Goal: Task Accomplishment & Management: Use online tool/utility

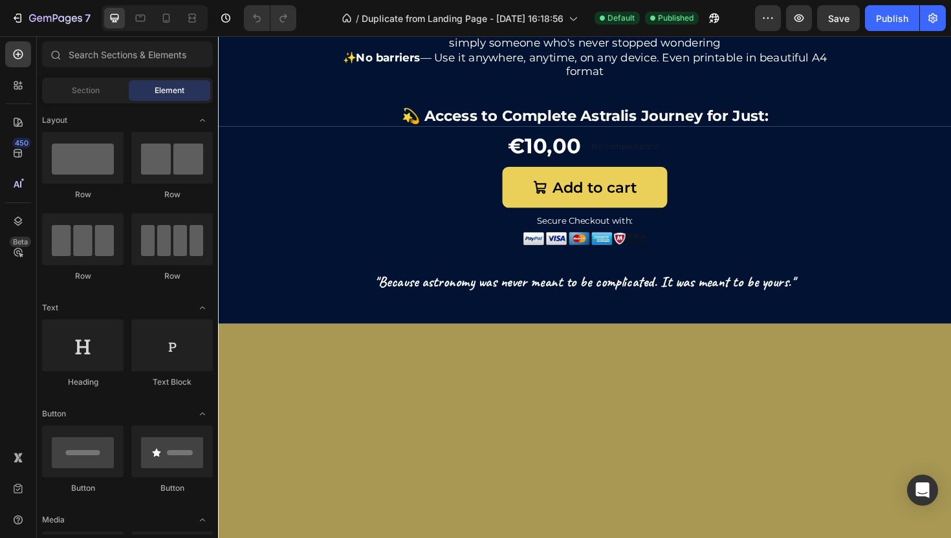
scroll to position [1013, 0]
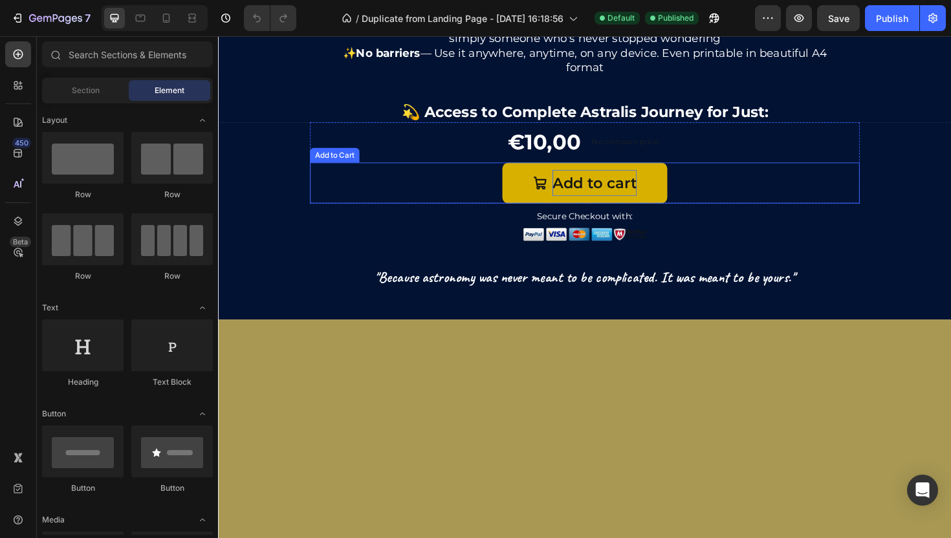
click at [627, 206] on div "Add to cart" at bounding box center [616, 192] width 89 height 28
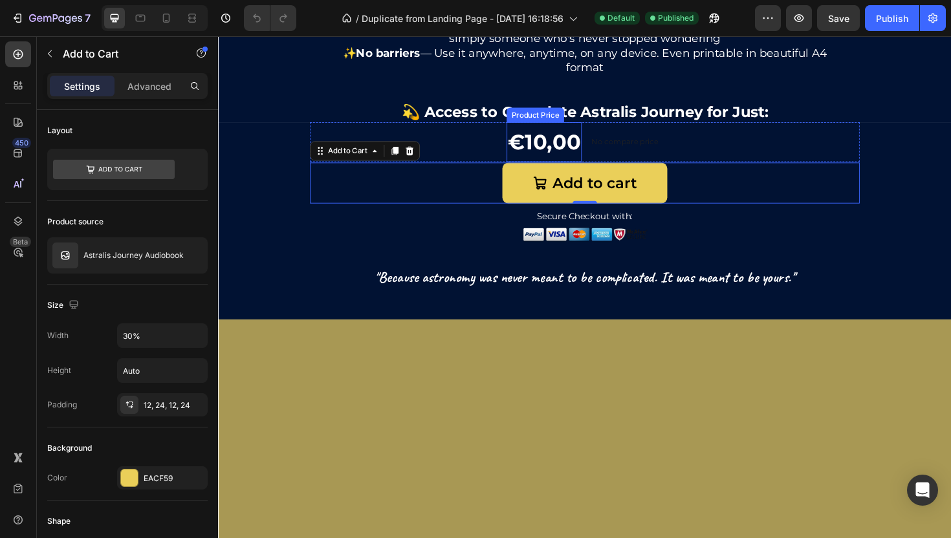
click at [597, 170] on div "€10,00" at bounding box center [563, 148] width 80 height 42
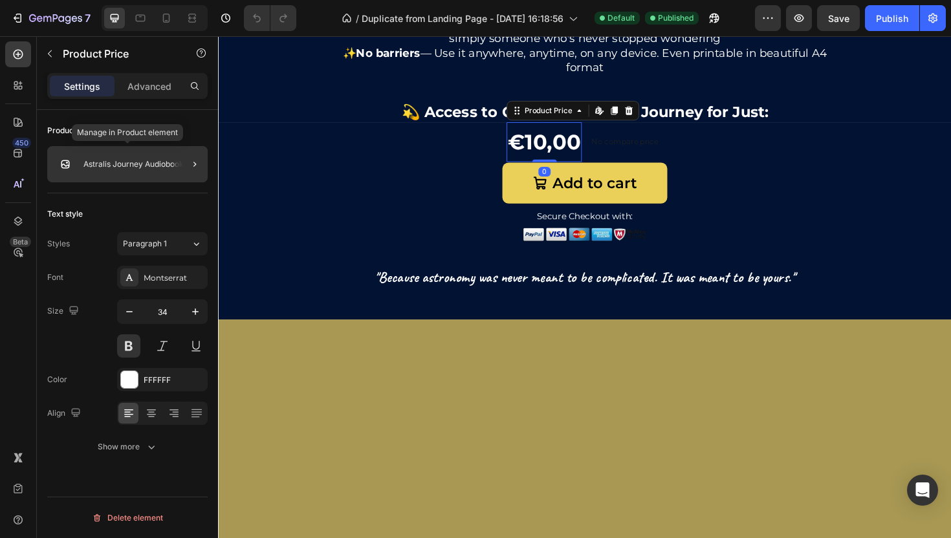
click at [170, 153] on div "Astralis Journey Audiobook" at bounding box center [127, 164] width 160 height 36
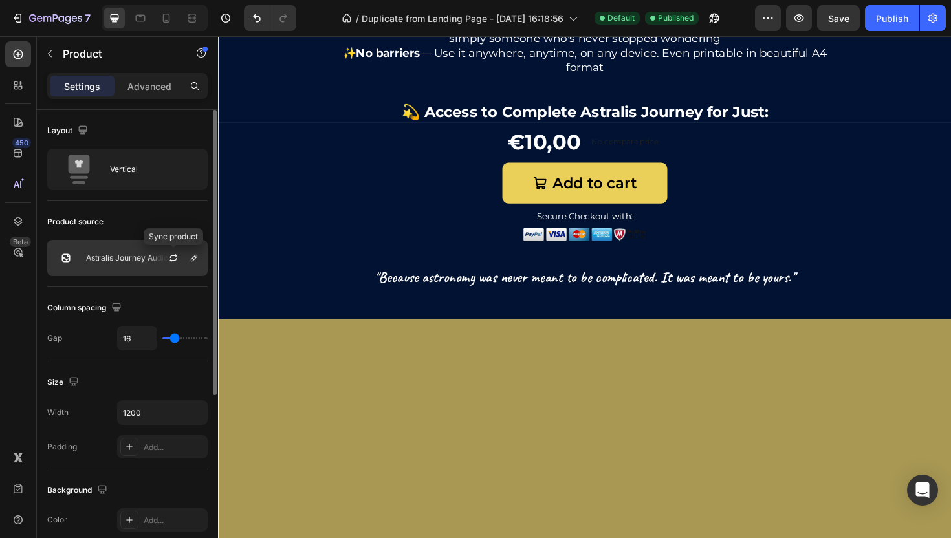
drag, startPoint x: 184, startPoint y: 267, endPoint x: 168, endPoint y: 248, distance: 25.7
click at [168, 248] on div at bounding box center [178, 258] width 57 height 35
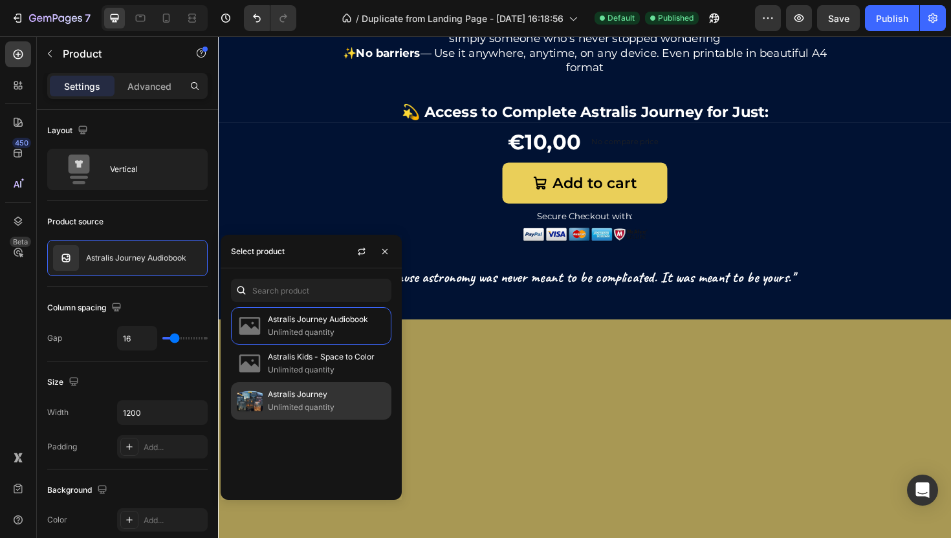
click at [283, 400] on p "Astralis Journey" at bounding box center [327, 394] width 118 height 13
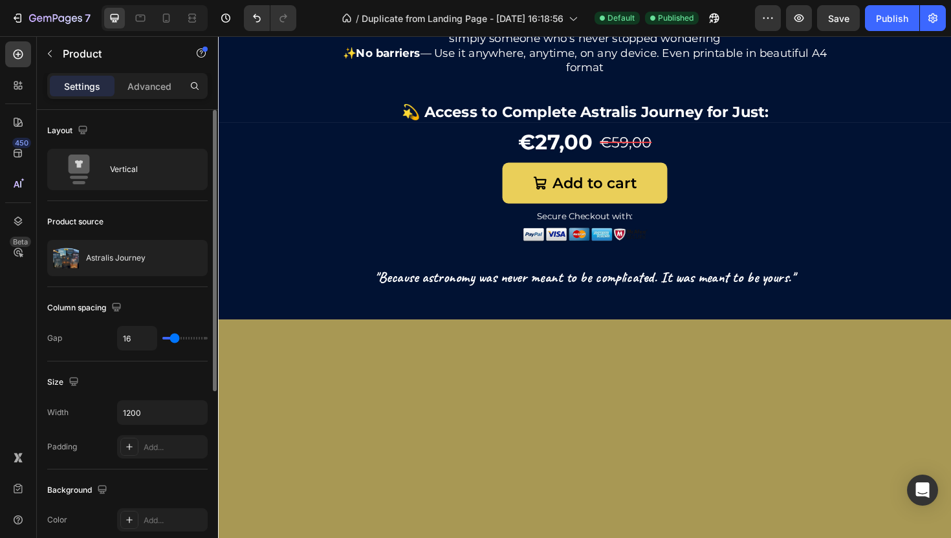
click at [131, 292] on div "Column spacing Gap 16" at bounding box center [127, 324] width 160 height 74
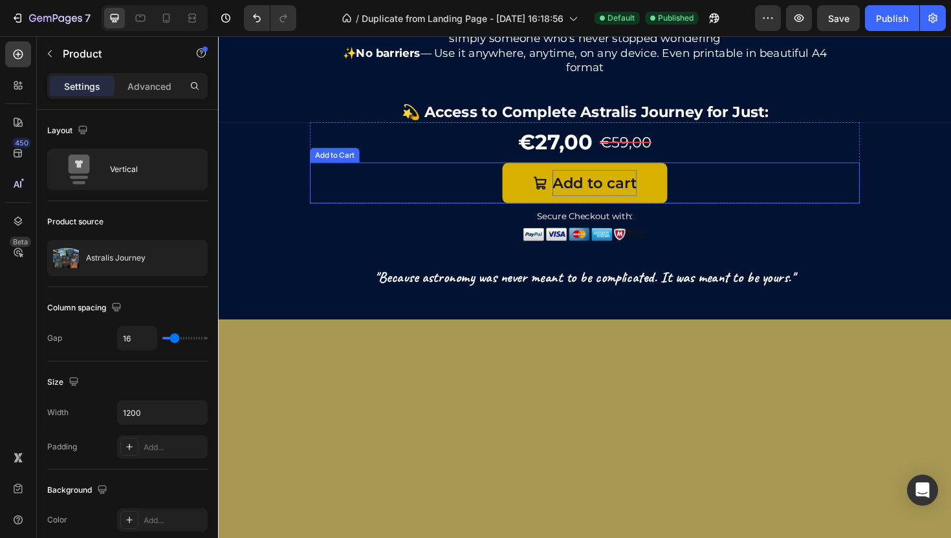
click at [630, 206] on div "Add to cart" at bounding box center [616, 192] width 89 height 28
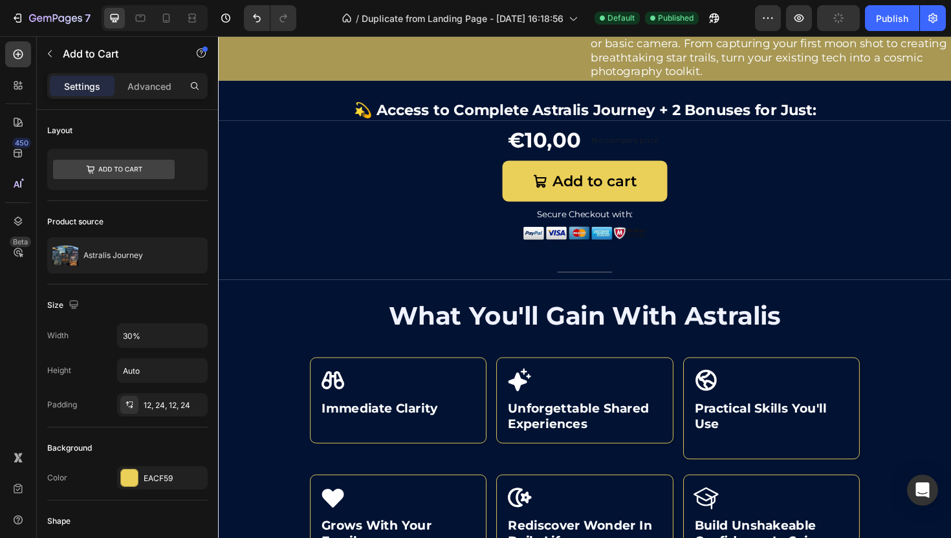
scroll to position [2744, 0]
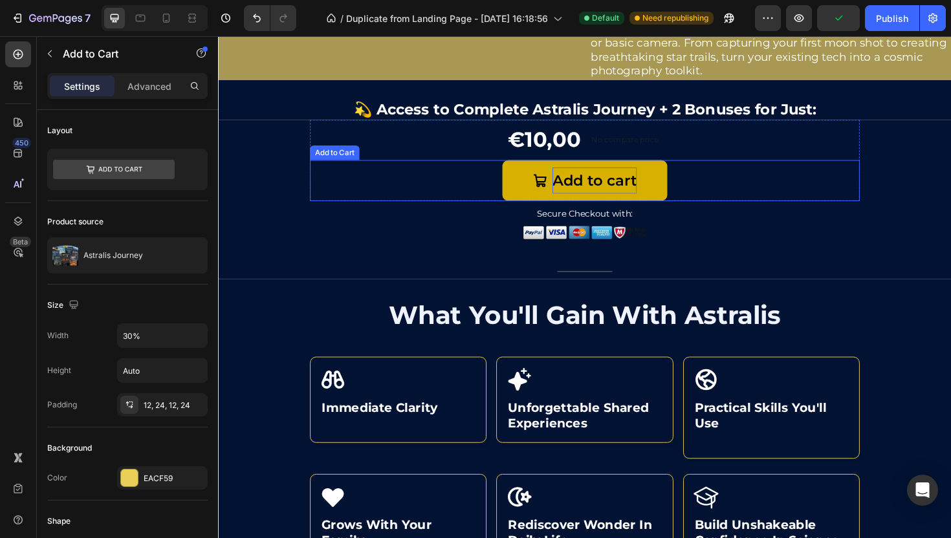
click at [628, 203] on div "Add to cart" at bounding box center [616, 189] width 89 height 28
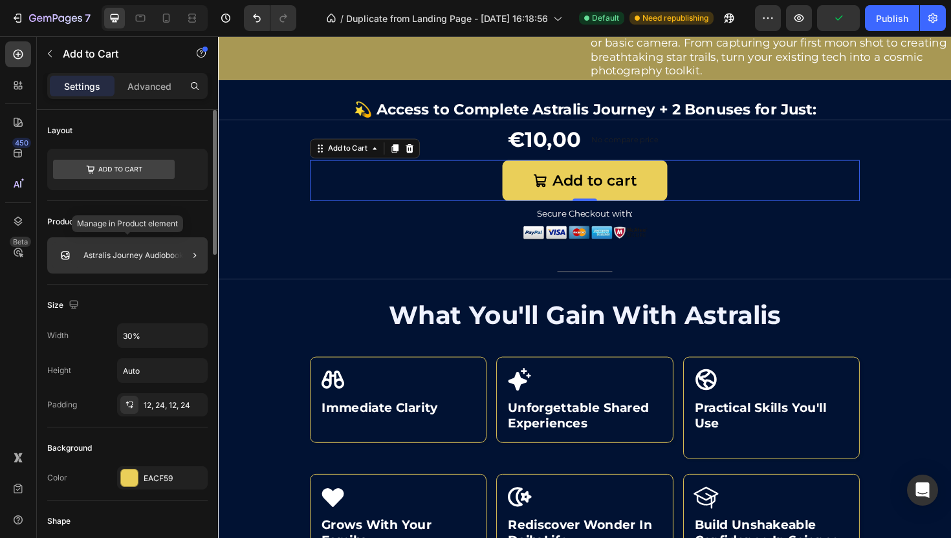
click at [110, 257] on p "Astralis Journey Audiobook" at bounding box center [133, 255] width 100 height 9
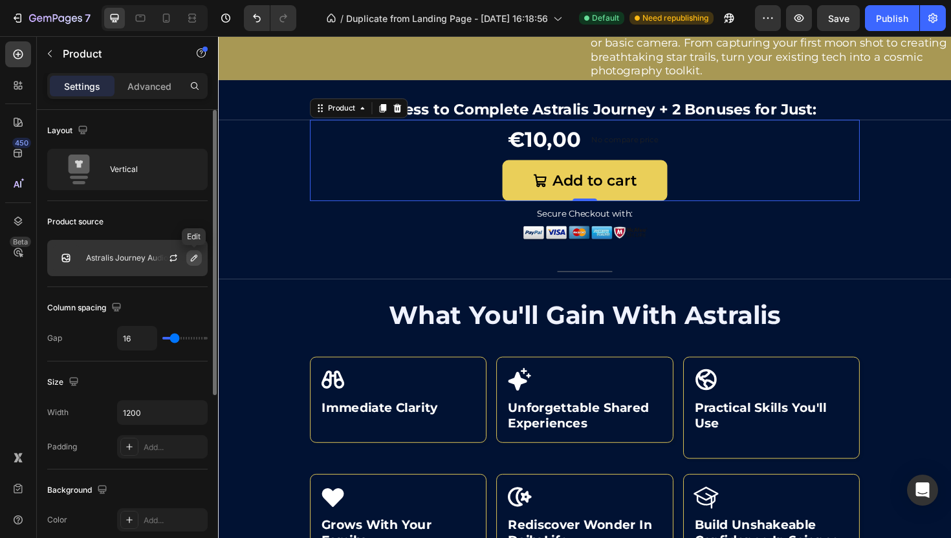
click at [189, 260] on icon "button" at bounding box center [194, 258] width 10 height 10
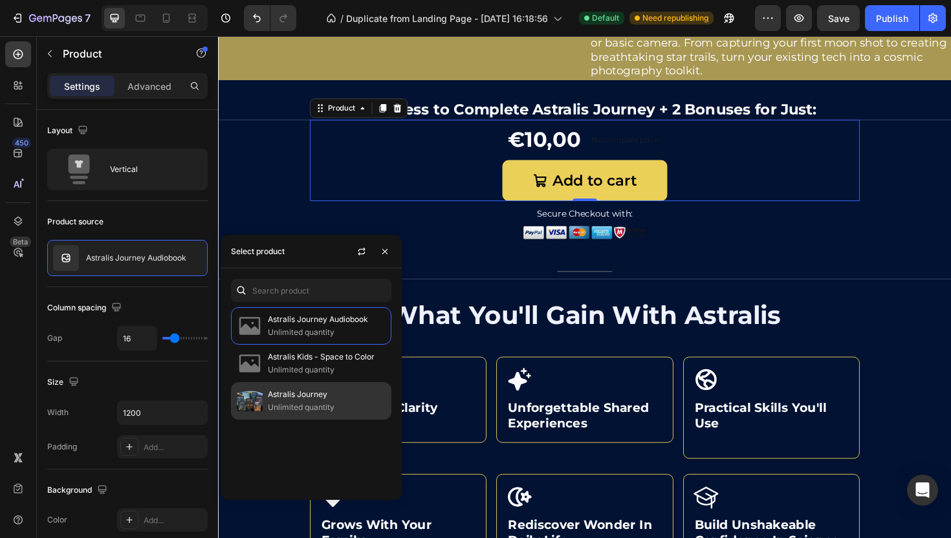
click at [297, 401] on p "Unlimited quantity" at bounding box center [327, 407] width 118 height 13
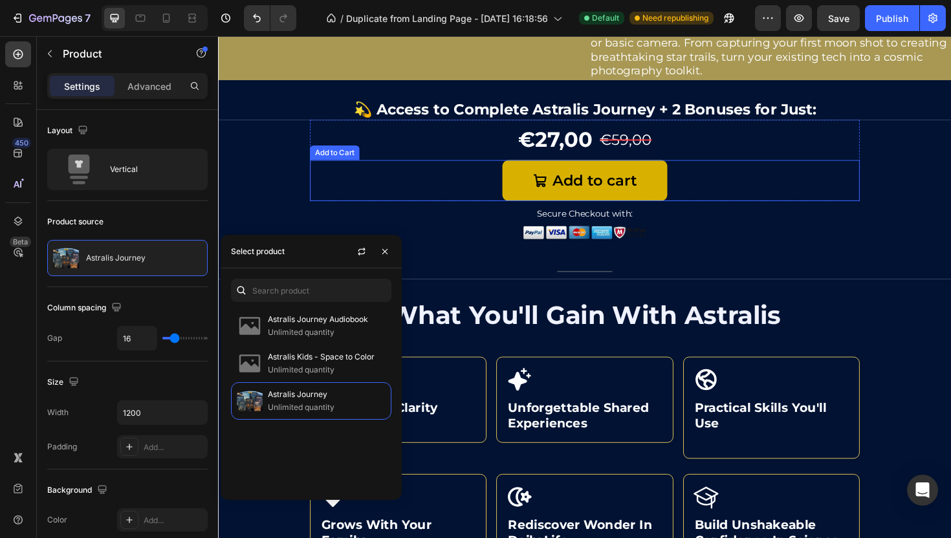
click at [526, 211] on button "Add to cart" at bounding box center [606, 189] width 175 height 43
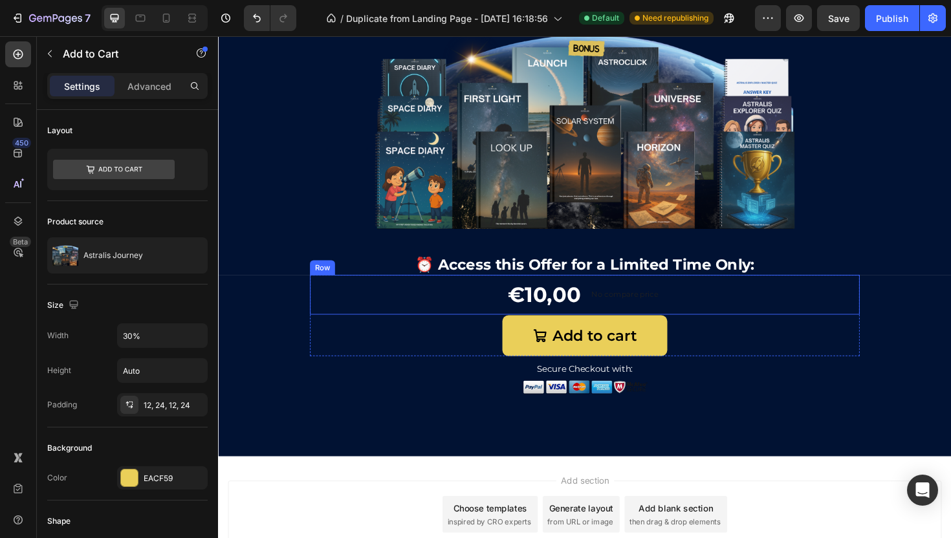
scroll to position [4289, 0]
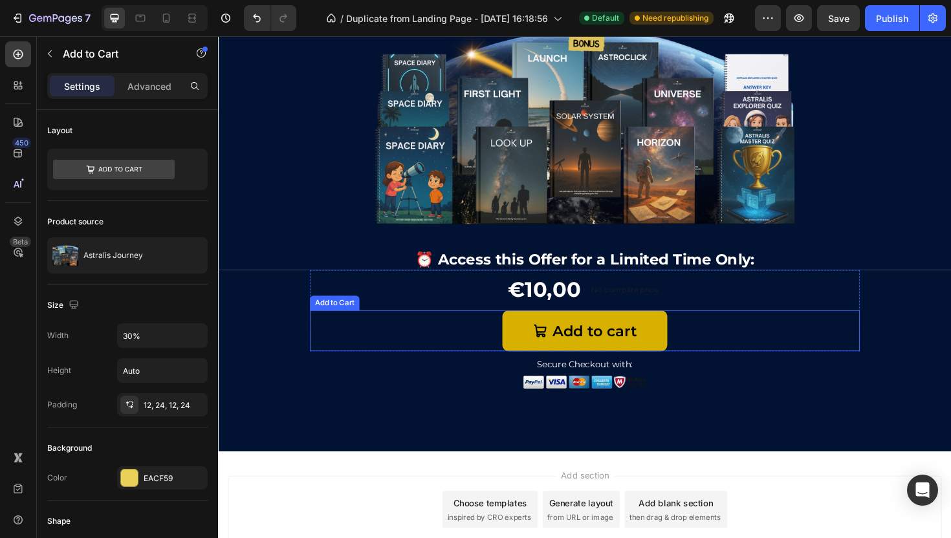
click at [551, 341] on icon "Add to cart" at bounding box center [559, 349] width 16 height 16
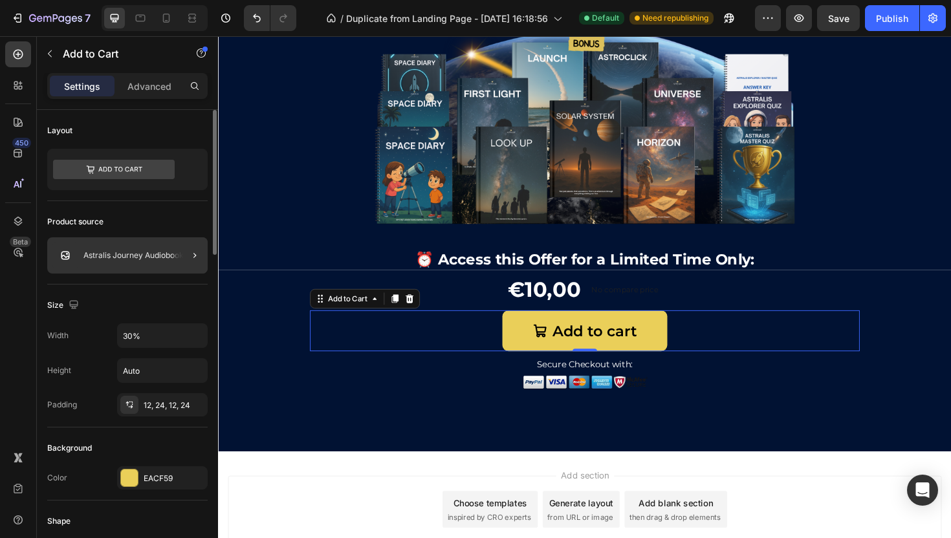
click at [137, 250] on div "Astralis Journey Audiobook" at bounding box center [127, 255] width 160 height 36
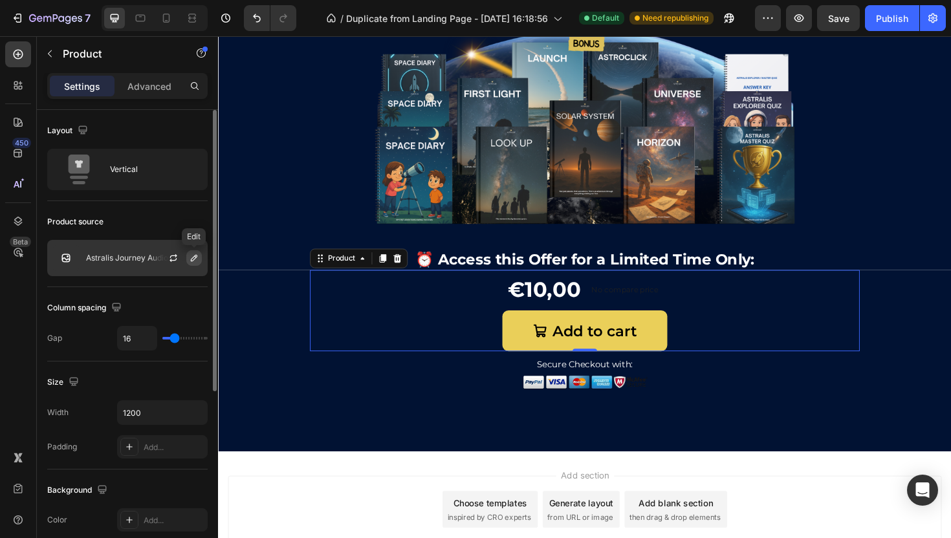
click at [195, 256] on icon "button" at bounding box center [194, 258] width 10 height 10
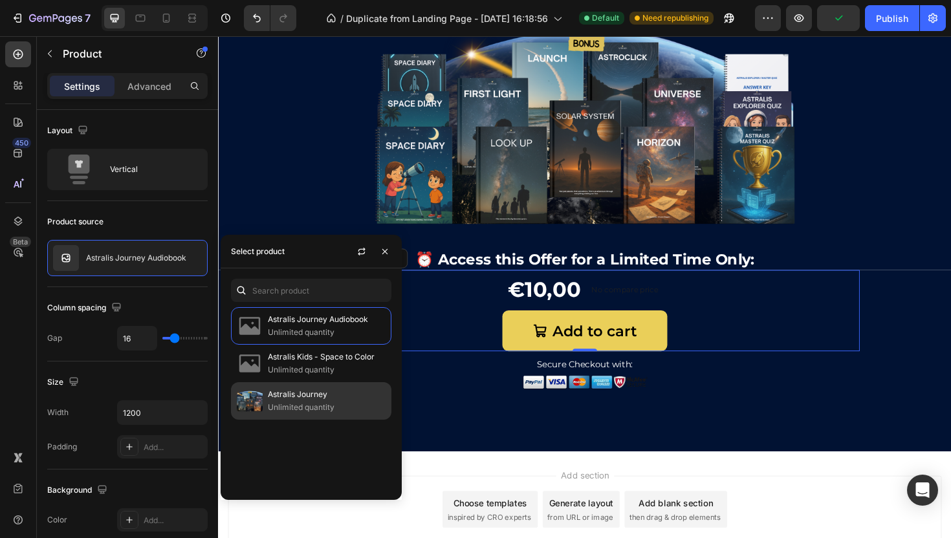
click at [315, 397] on p "Astralis Journey" at bounding box center [327, 394] width 118 height 13
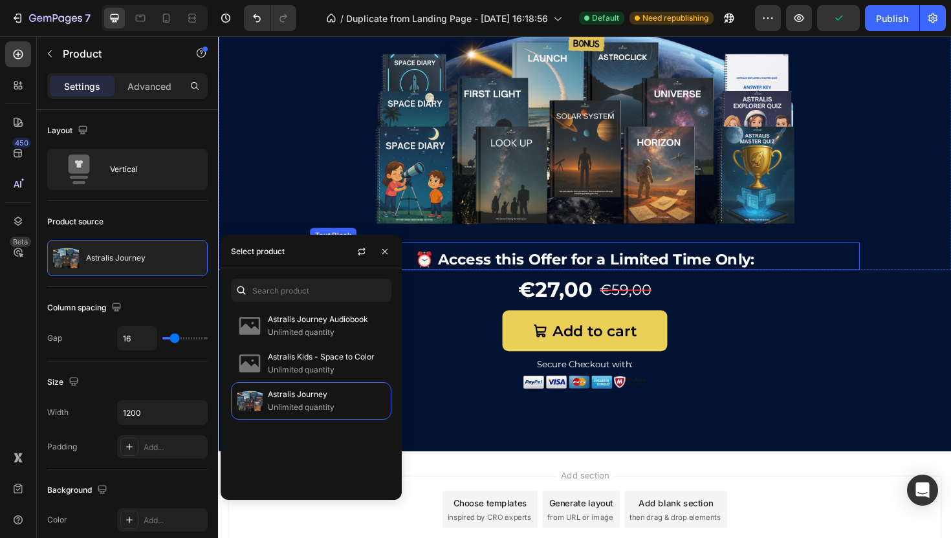
click at [659, 255] on div "⏰ Access this Offer for a Limited Time Only: Text Block" at bounding box center [606, 269] width 582 height 29
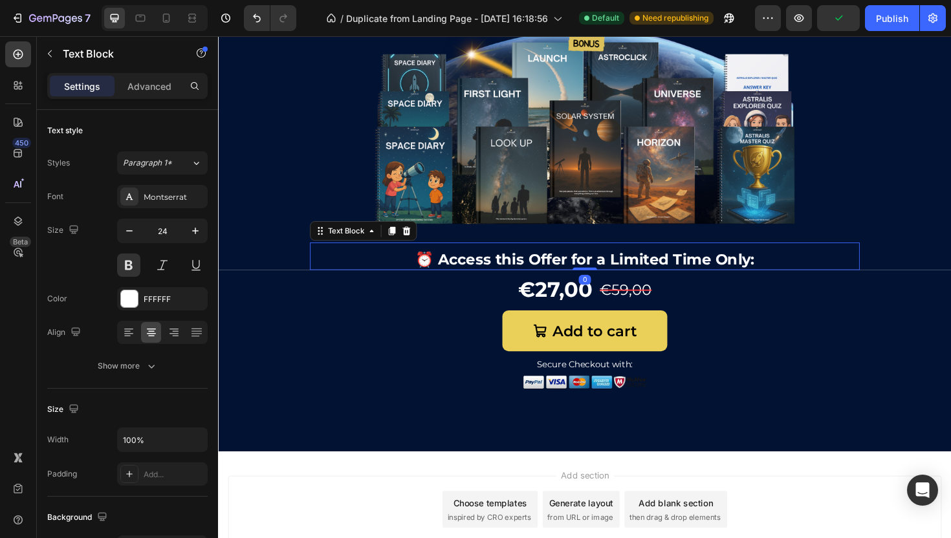
scroll to position [4379, 0]
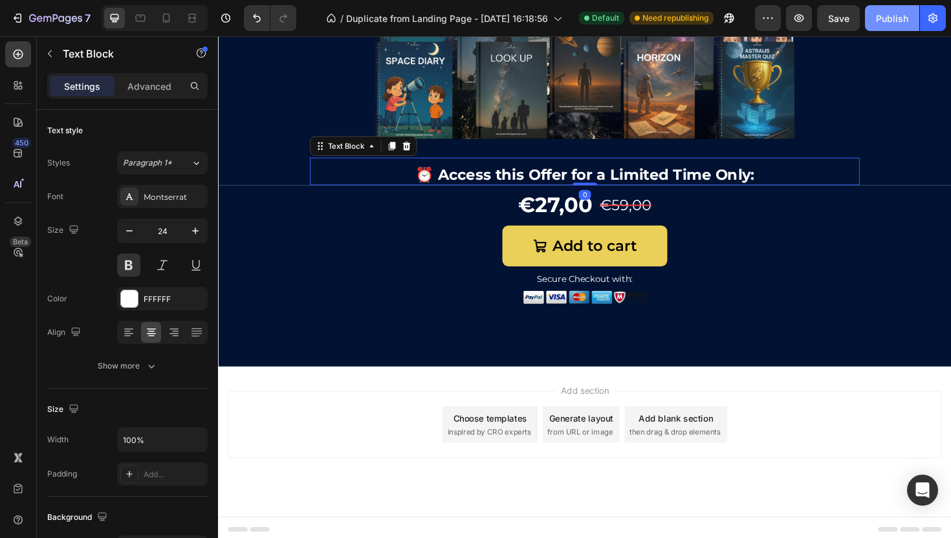
click at [882, 14] on div "Publish" at bounding box center [892, 19] width 32 height 14
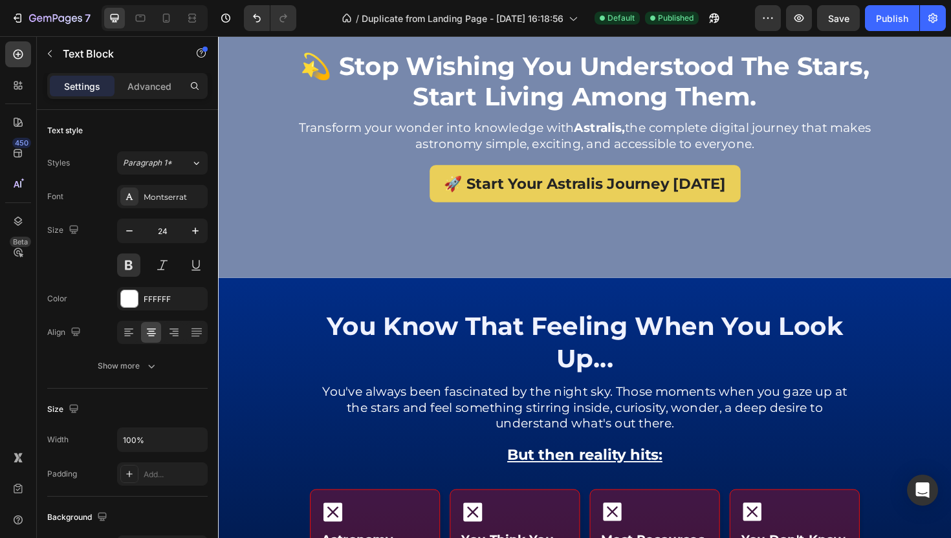
scroll to position [0, 0]
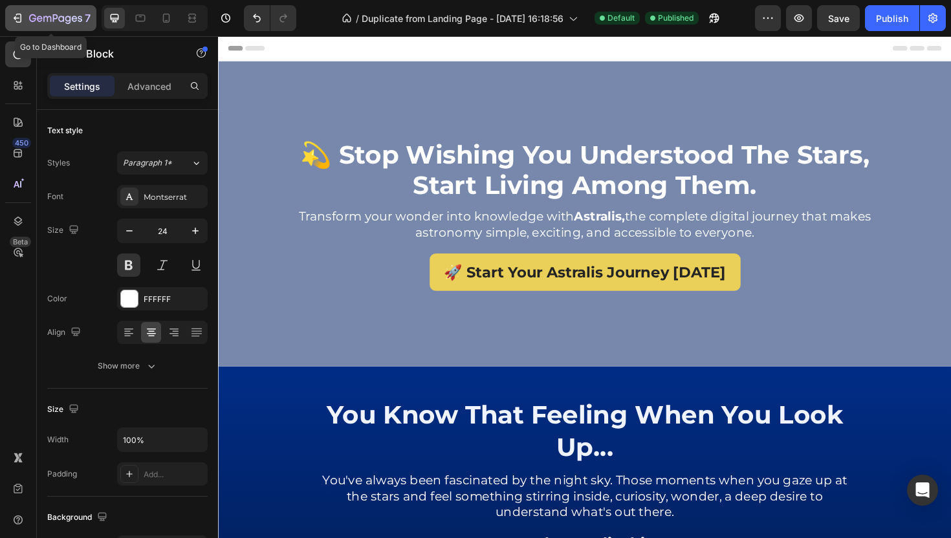
click at [43, 17] on icon "button" at bounding box center [47, 19] width 8 height 6
